Goal: Communication & Community: Answer question/provide support

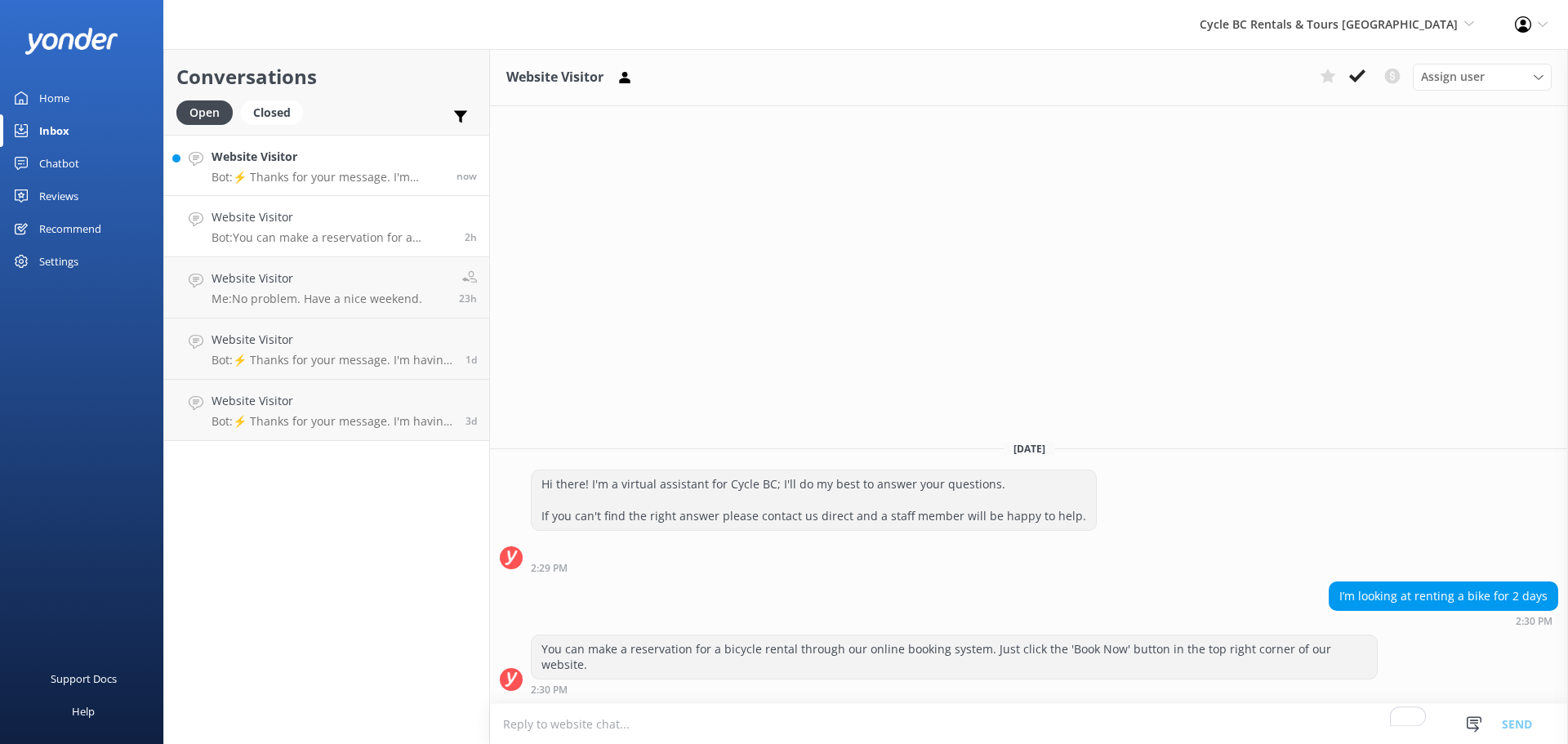
click at [376, 177] on p "Bot: ⚡ Thanks for your message. I'm having a difficult time finding the right a…" at bounding box center [328, 176] width 233 height 14
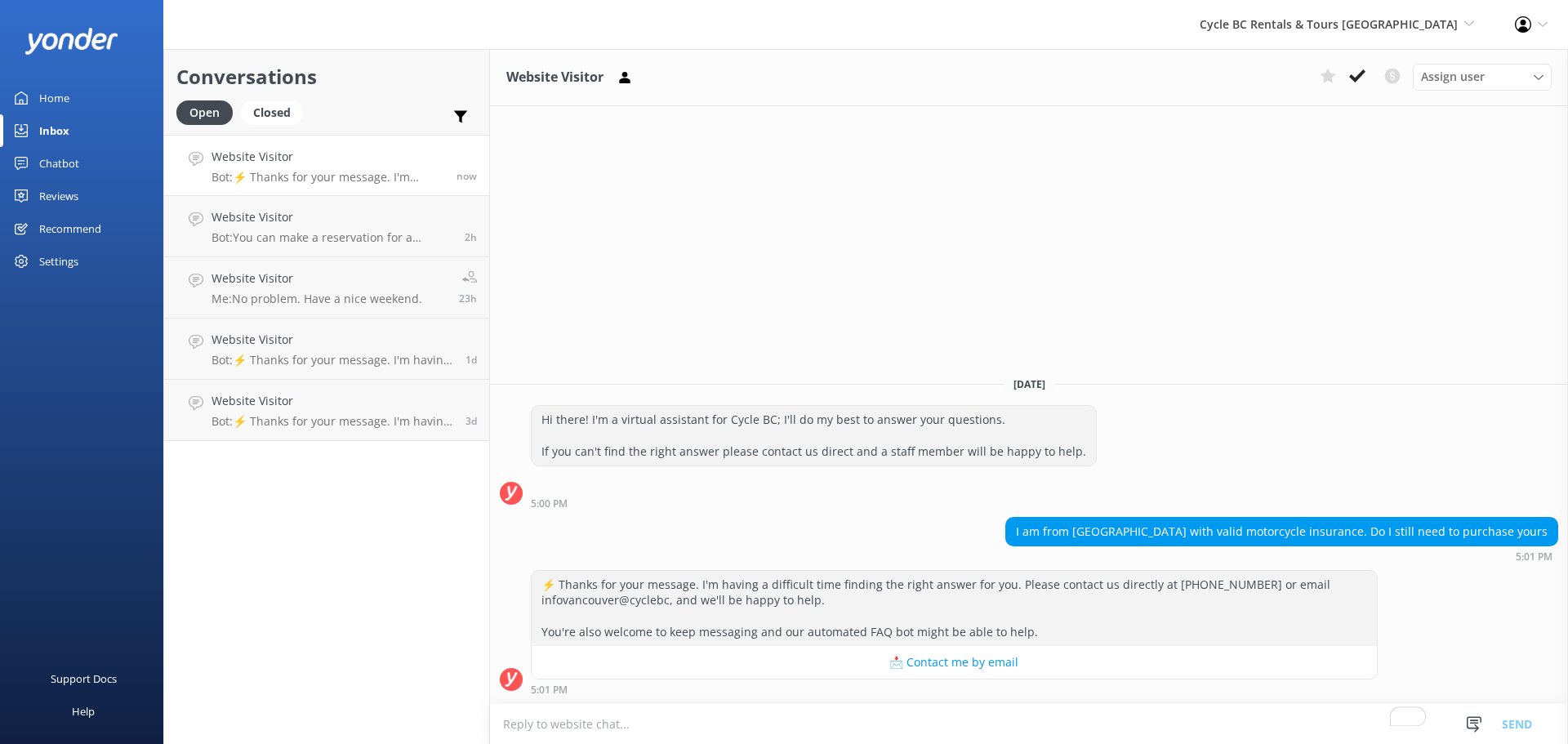
click at [1009, 709] on textarea "To enrich screen reader interactions, please activate Accessibility in Grammarl…" at bounding box center [1028, 724] width 1078 height 40
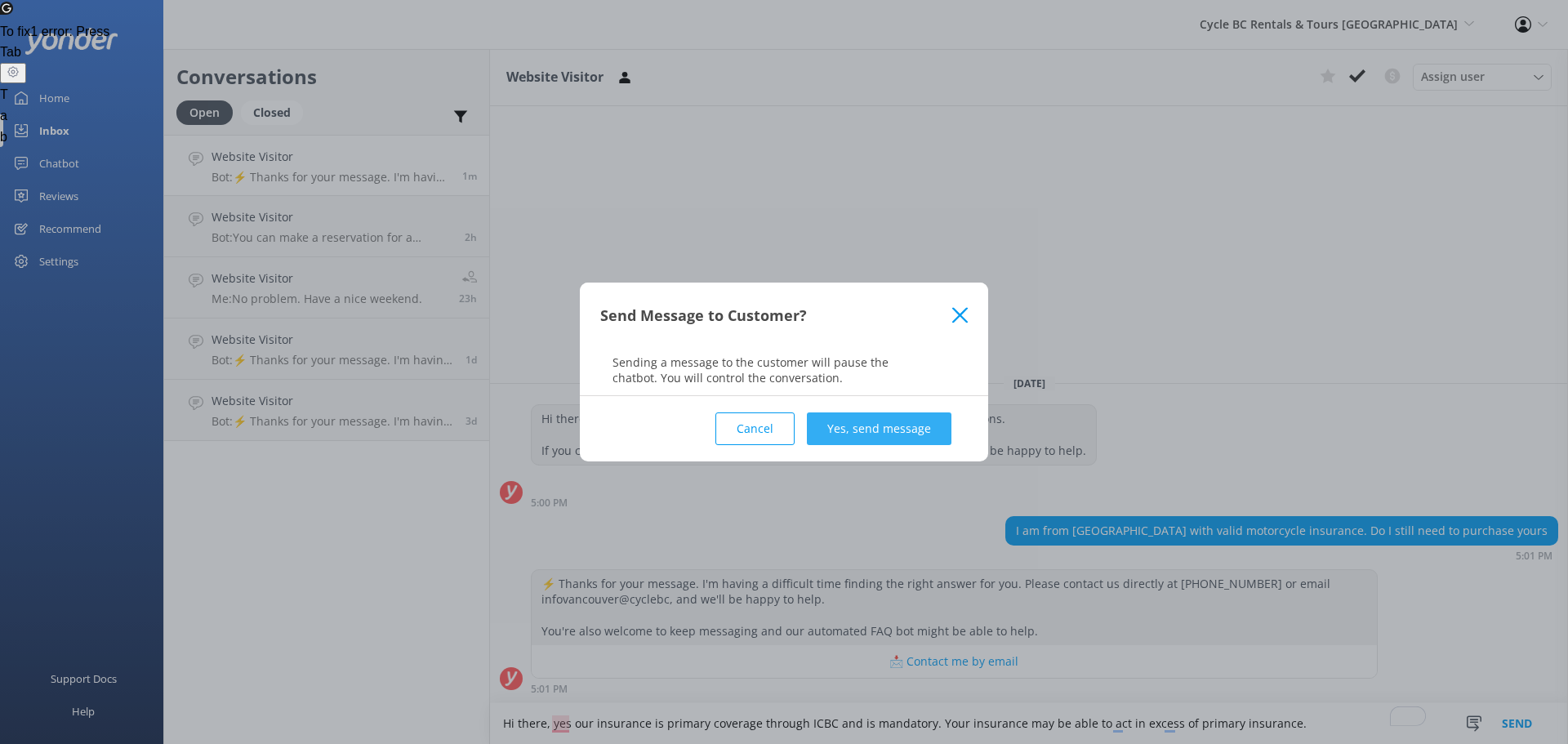
type textarea "Hi there, yes our insurance is primary coverage through ICBC and is mandatory. …"
click at [860, 435] on button "Yes, send message" at bounding box center [879, 428] width 144 height 33
